Goal: Transaction & Acquisition: Purchase product/service

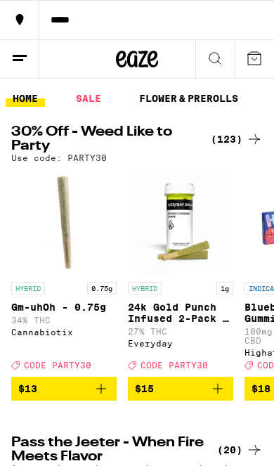
click at [237, 142] on div "(123)" at bounding box center [237, 139] width 52 height 17
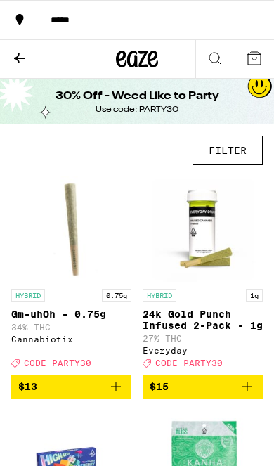
click at [235, 161] on button "FILTER" at bounding box center [228, 151] width 70 height 30
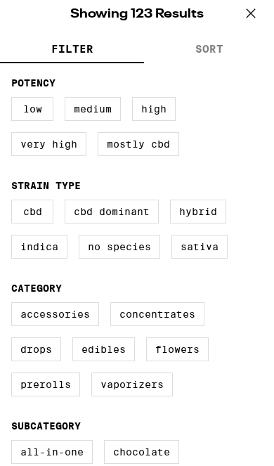
scroll to position [116, 0]
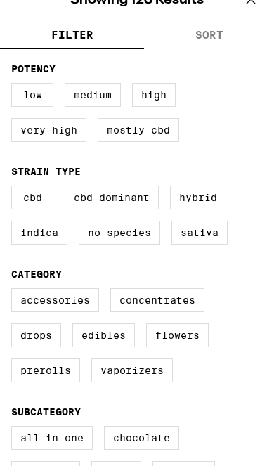
click at [55, 382] on label "Prerolls" at bounding box center [45, 370] width 69 height 24
click at [0, 0] on input "Prerolls" at bounding box center [0, 0] width 0 height 0
checkbox input "true"
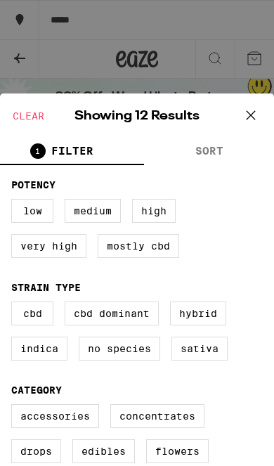
click at [218, 155] on button "SORT" at bounding box center [209, 151] width 130 height 27
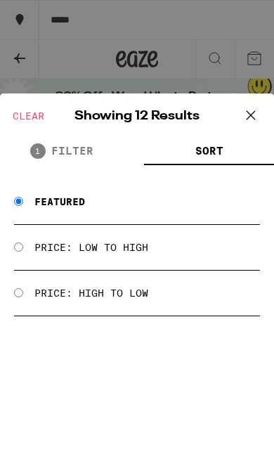
click at [176, 253] on div "Price: Low to High" at bounding box center [137, 248] width 246 height 46
click at [23, 252] on input "Price: Low to High" at bounding box center [18, 246] width 9 height 9
radio input "true"
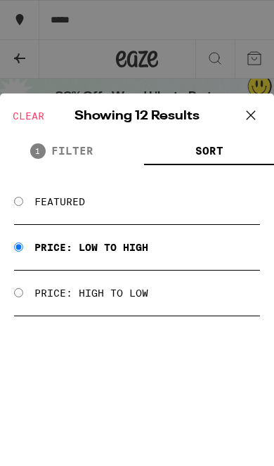
click at [264, 112] on button at bounding box center [251, 115] width 44 height 45
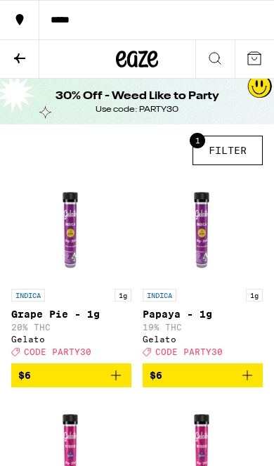
click at [232, 157] on button "1 FILTER" at bounding box center [228, 151] width 70 height 30
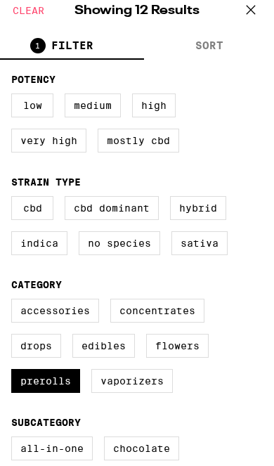
scroll to position [119, 0]
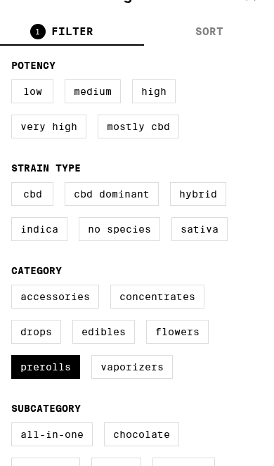
click at [58, 379] on label "Prerolls" at bounding box center [45, 367] width 69 height 24
click at [0, 0] on input "Prerolls" at bounding box center [0, 0] width 0 height 0
checkbox input "false"
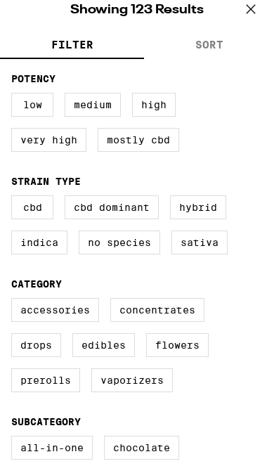
scroll to position [123, 0]
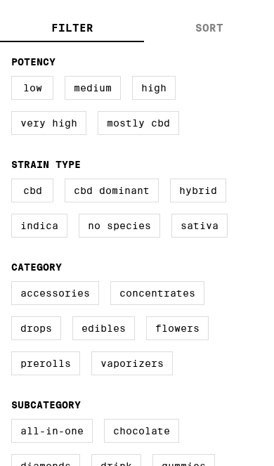
click at [113, 340] on label "Edibles" at bounding box center [103, 328] width 63 height 24
click at [0, 0] on input "Edibles" at bounding box center [0, 0] width 0 height 0
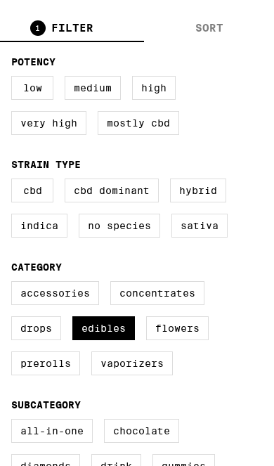
checkbox input "true"
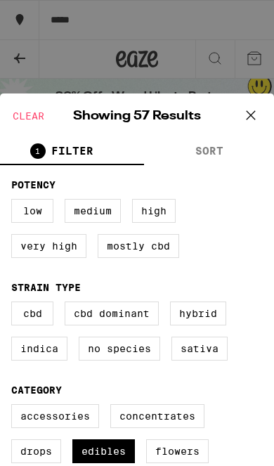
click at [216, 139] on button "SORT" at bounding box center [209, 151] width 130 height 27
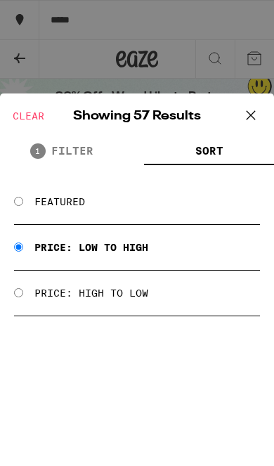
click at [250, 119] on icon at bounding box center [250, 115] width 21 height 21
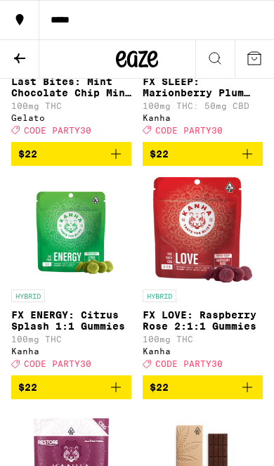
scroll to position [5034, 0]
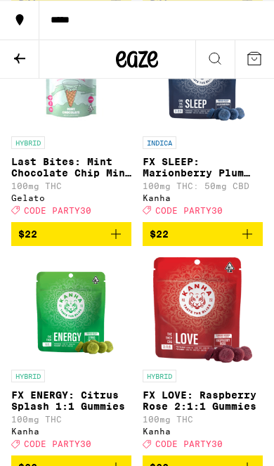
click at [20, 51] on icon at bounding box center [19, 58] width 17 height 17
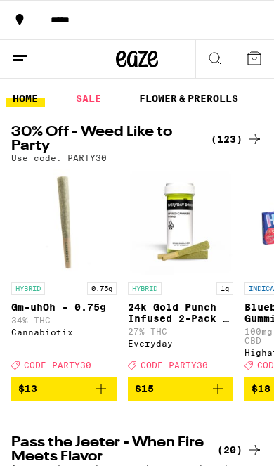
click at [240, 136] on div "(123)" at bounding box center [237, 139] width 52 height 17
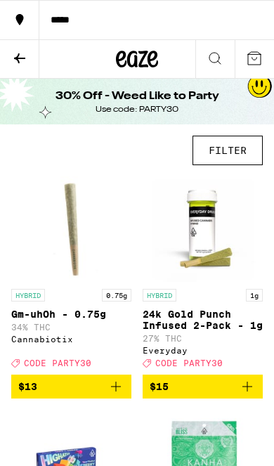
click at [236, 153] on button "FILTER" at bounding box center [228, 151] width 70 height 30
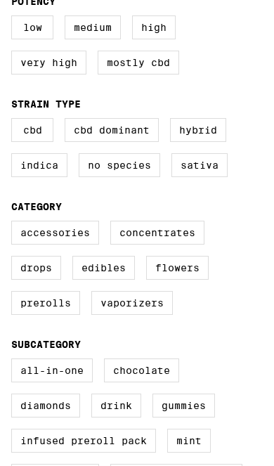
scroll to position [202, 0]
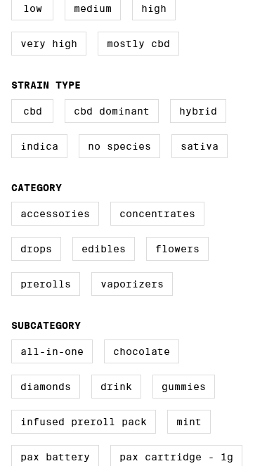
click at [193, 261] on label "Flowers" at bounding box center [177, 249] width 63 height 24
click at [0, 0] on input "Flowers" at bounding box center [0, 0] width 0 height 0
checkbox input "true"
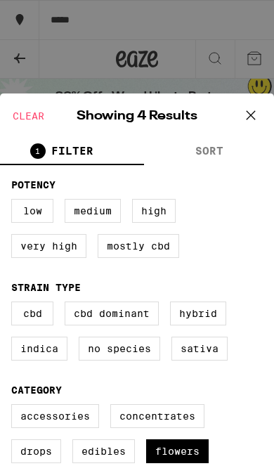
click at [8, 37] on div "Clear Showing 4 Results 1 FILTER SORT Potency Low Medium High Very High Mostly …" at bounding box center [137, 233] width 274 height 466
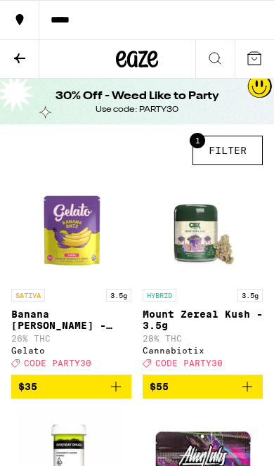
click at [221, 152] on button "1 FILTER" at bounding box center [228, 151] width 70 height 30
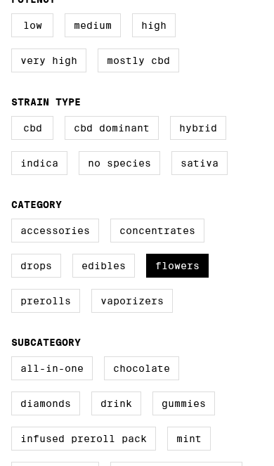
scroll to position [196, 0]
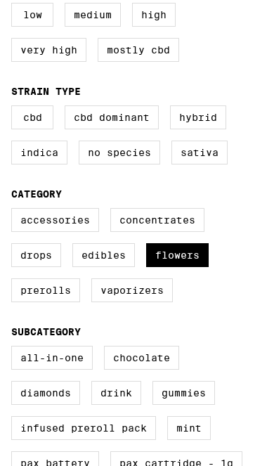
click at [183, 267] on label "Flowers" at bounding box center [177, 255] width 63 height 24
click at [0, 0] on input "Flowers" at bounding box center [0, 0] width 0 height 0
checkbox input "false"
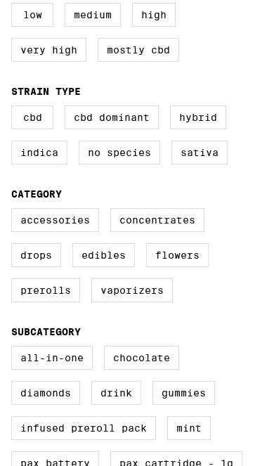
click at [108, 267] on label "Edibles" at bounding box center [103, 255] width 63 height 24
click at [0, 0] on input "Edibles" at bounding box center [0, 0] width 0 height 0
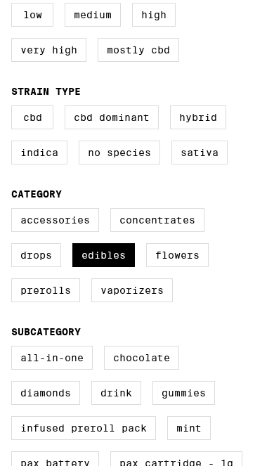
checkbox input "true"
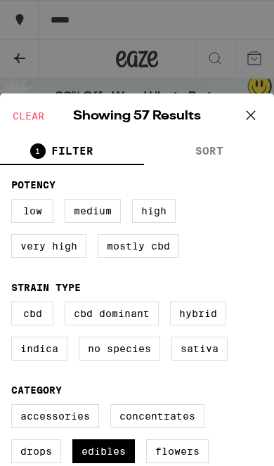
click at [250, 119] on icon at bounding box center [250, 115] width 21 height 21
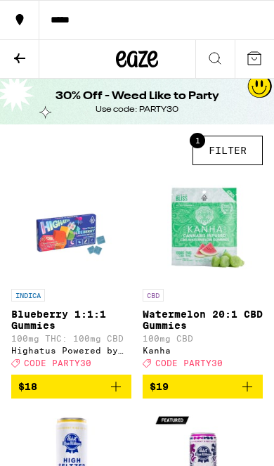
click at [18, 63] on icon at bounding box center [19, 58] width 17 height 17
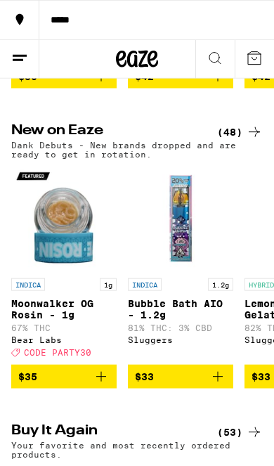
click at [235, 141] on div "(48)" at bounding box center [240, 132] width 46 height 17
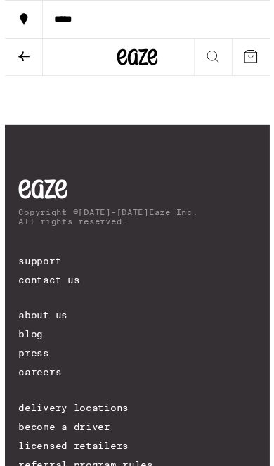
scroll to position [5453, 0]
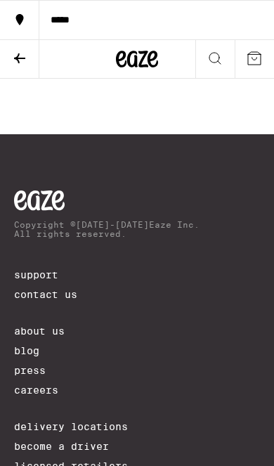
click at [25, 64] on icon at bounding box center [19, 58] width 17 height 17
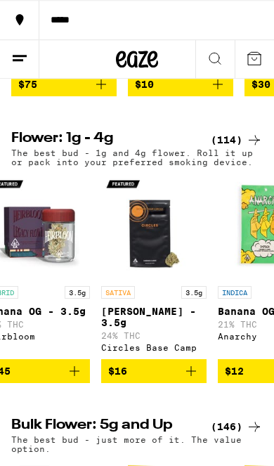
scroll to position [1202, 0]
click at [242, 148] on div "(114)" at bounding box center [237, 139] width 52 height 17
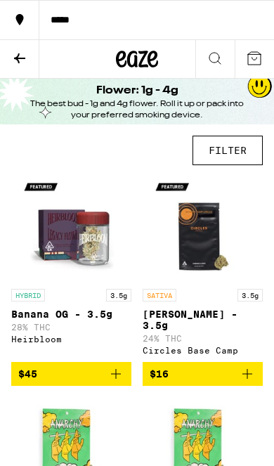
click at [231, 159] on button "FILTER" at bounding box center [228, 151] width 70 height 30
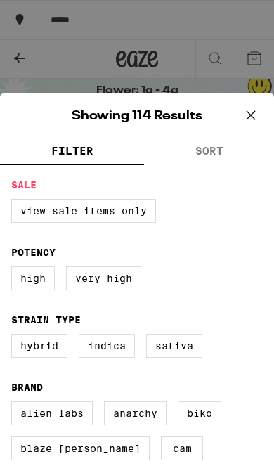
click at [212, 160] on button "SORT" at bounding box center [209, 151] width 130 height 27
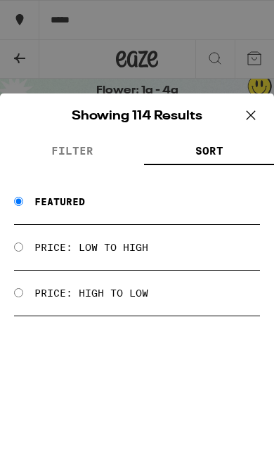
click at [148, 245] on label "Price: Low to High" at bounding box center [91, 247] width 114 height 11
click at [23, 245] on input "Price: Low to High" at bounding box center [18, 246] width 9 height 9
radio input "true"
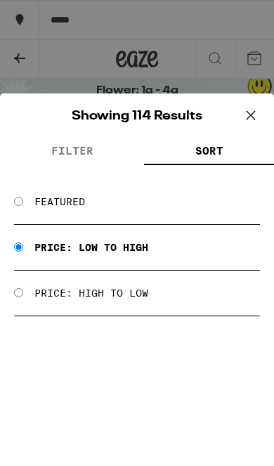
click at [258, 107] on icon at bounding box center [250, 115] width 21 height 21
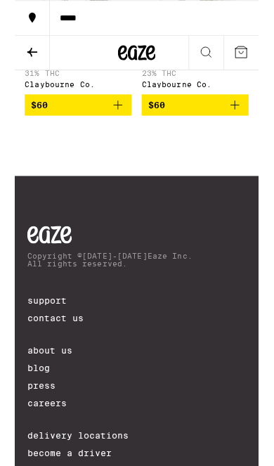
scroll to position [12773, 0]
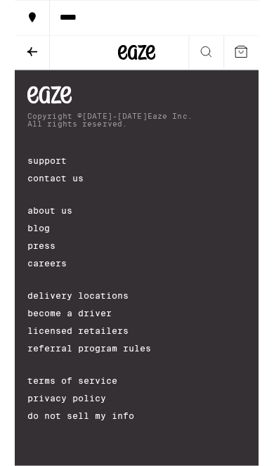
click at [25, 60] on icon at bounding box center [19, 58] width 17 height 17
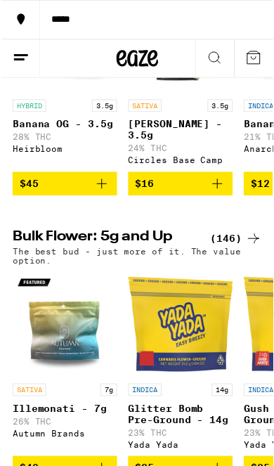
scroll to position [1438, 0]
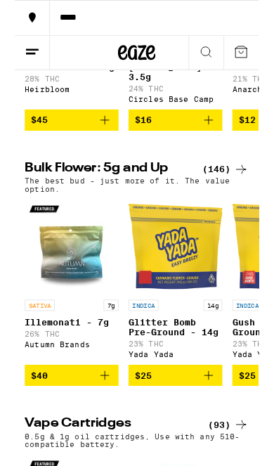
click at [238, 199] on div "(146)" at bounding box center [237, 190] width 52 height 17
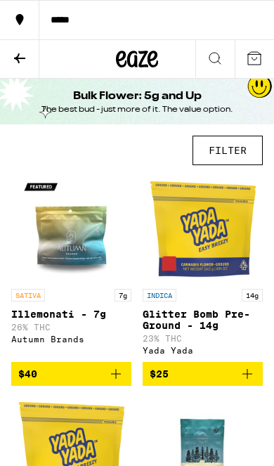
click at [244, 157] on button "FILTER" at bounding box center [228, 151] width 70 height 30
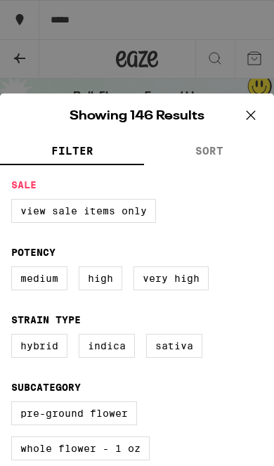
click at [228, 154] on button "SORT" at bounding box center [209, 151] width 130 height 27
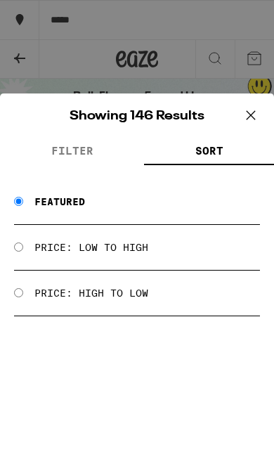
click at [193, 251] on div "Price: Low to High" at bounding box center [137, 248] width 246 height 46
click at [23, 252] on input "Price: Low to High" at bounding box center [18, 246] width 9 height 9
radio input "true"
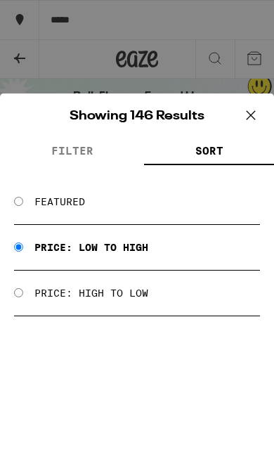
click at [254, 114] on icon at bounding box center [250, 115] width 21 height 21
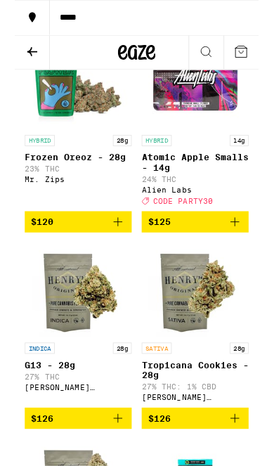
scroll to position [13865, 0]
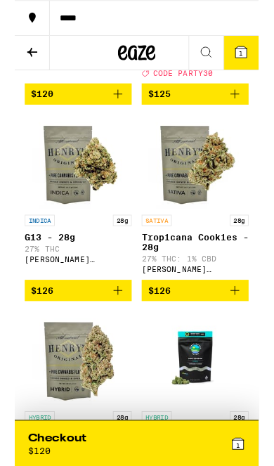
scroll to position [13868, 0]
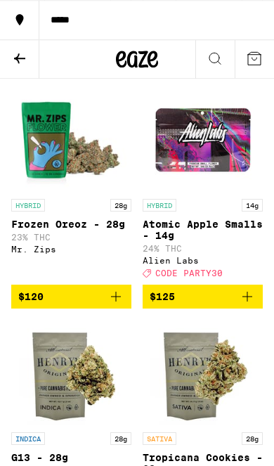
scroll to position [13668, 0]
